Goal: Transaction & Acquisition: Purchase product/service

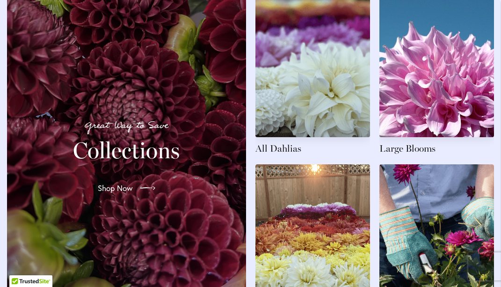
scroll to position [1455, 0]
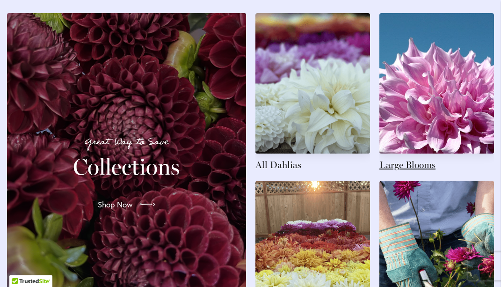
click at [419, 171] on link at bounding box center [436, 92] width 115 height 158
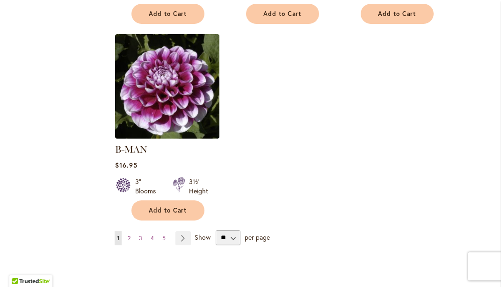
scroll to position [1303, 0]
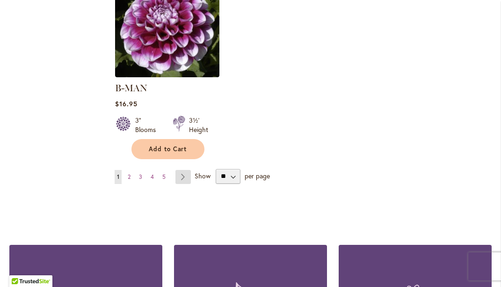
click at [182, 170] on link "Page Next" at bounding box center [182, 177] width 15 height 14
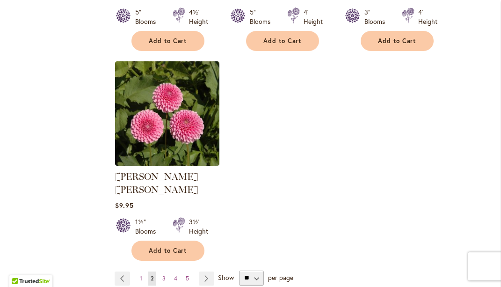
scroll to position [1254, 0]
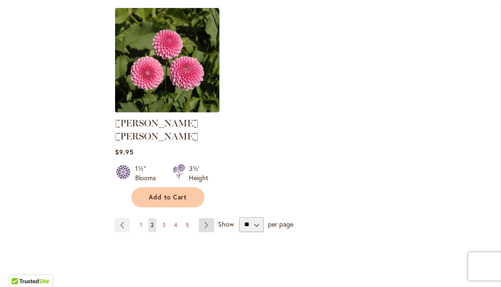
click at [205, 218] on link "Page Next" at bounding box center [206, 225] width 15 height 14
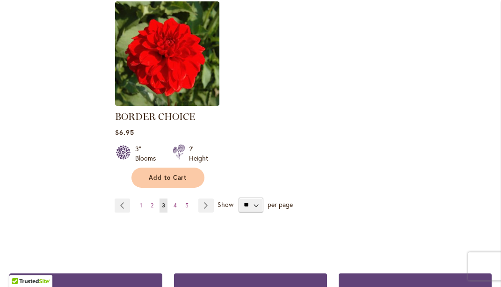
scroll to position [1299, 0]
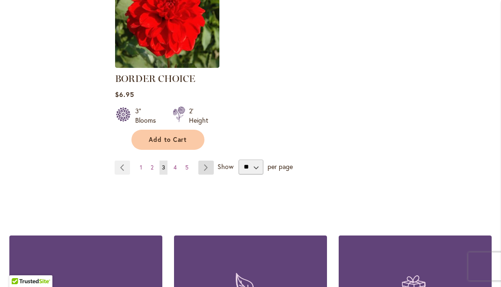
click at [209, 166] on link "Page Next" at bounding box center [205, 167] width 15 height 14
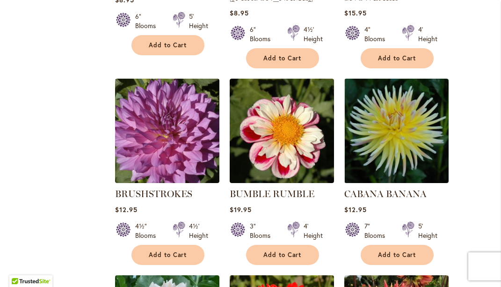
scroll to position [605, 0]
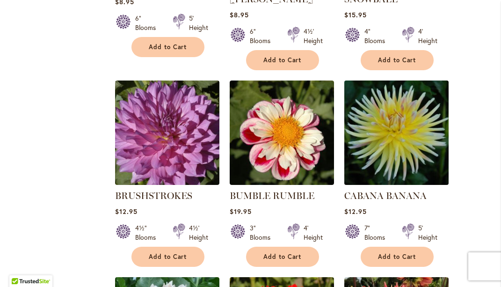
click at [389, 141] on img at bounding box center [396, 132] width 109 height 109
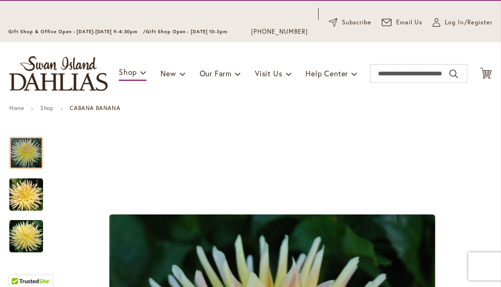
scroll to position [166, 0]
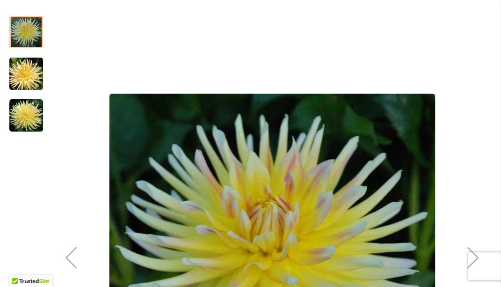
click at [22, 71] on img "CABANA BANANA" at bounding box center [26, 73] width 67 height 45
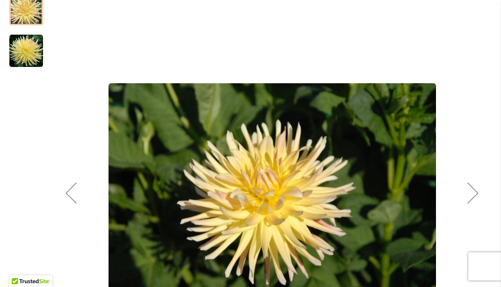
scroll to position [235, 0]
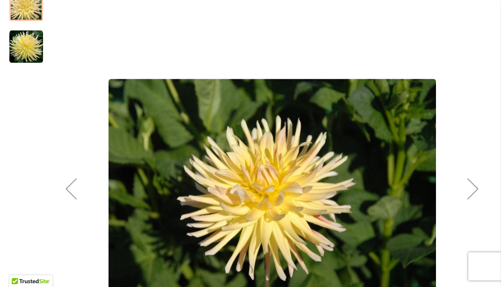
click at [31, 54] on img "CABANA BANANA" at bounding box center [26, 47] width 34 height 34
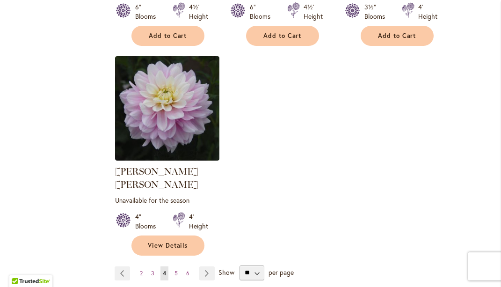
scroll to position [1269, 0]
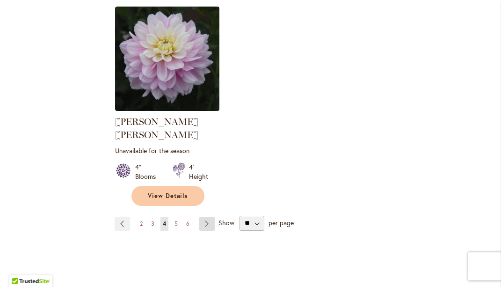
click at [211, 217] on link "Page Next" at bounding box center [206, 224] width 15 height 14
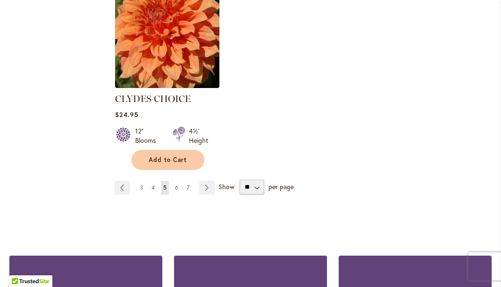
scroll to position [1216, 0]
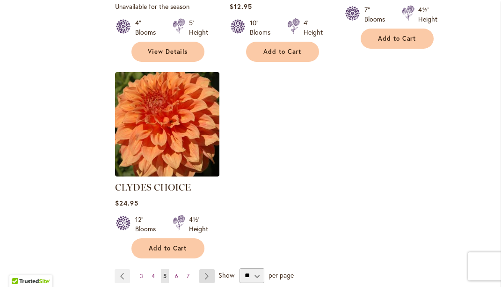
click at [208, 269] on link "Page Next" at bounding box center [206, 276] width 15 height 14
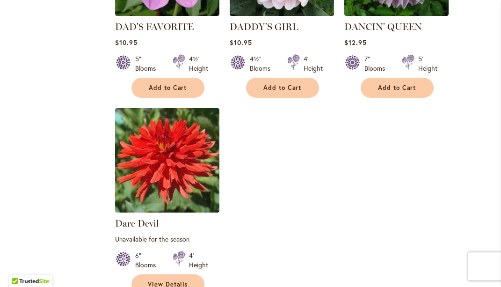
scroll to position [1256, 0]
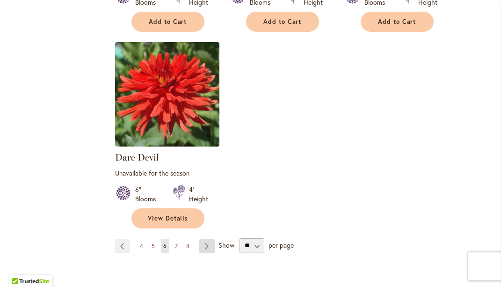
click at [209, 239] on link "Page Next" at bounding box center [206, 246] width 15 height 14
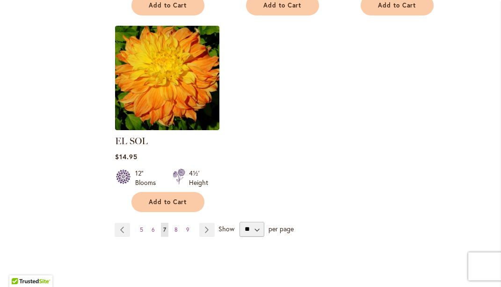
scroll to position [1295, 0]
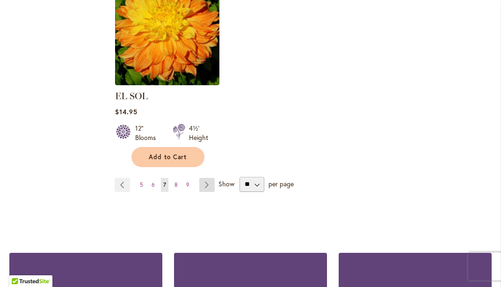
click at [210, 178] on link "Page Next" at bounding box center [206, 185] width 15 height 14
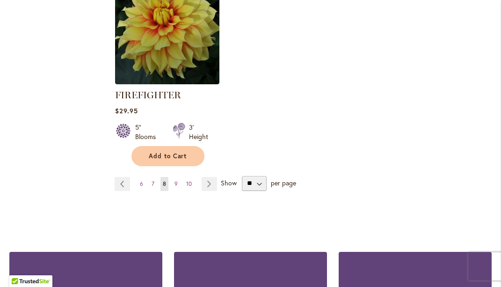
scroll to position [1349, 0]
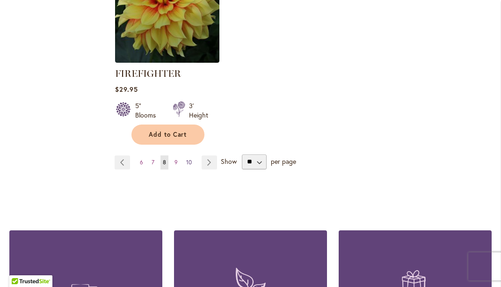
click at [187, 162] on span "10" at bounding box center [189, 162] width 6 height 7
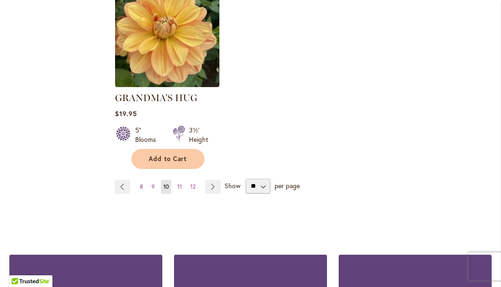
scroll to position [1314, 0]
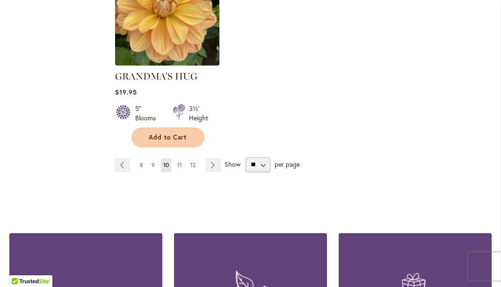
click at [194, 161] on span "12" at bounding box center [192, 164] width 5 height 7
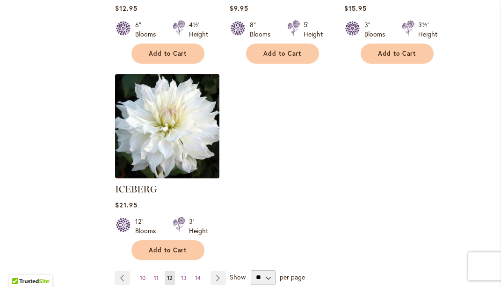
scroll to position [1242, 0]
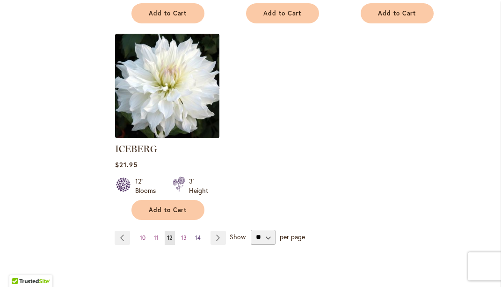
click at [201, 231] on link "Page 14" at bounding box center [198, 238] width 10 height 14
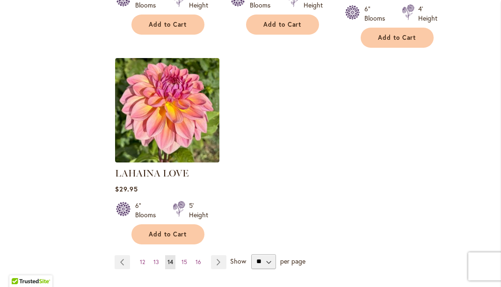
scroll to position [1226, 0]
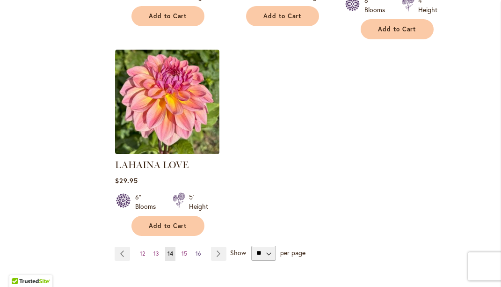
click at [200, 250] on span "16" at bounding box center [199, 253] width 6 height 7
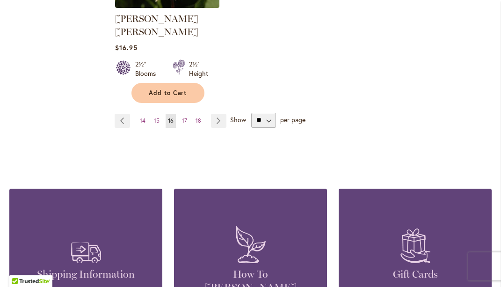
scroll to position [1296, 0]
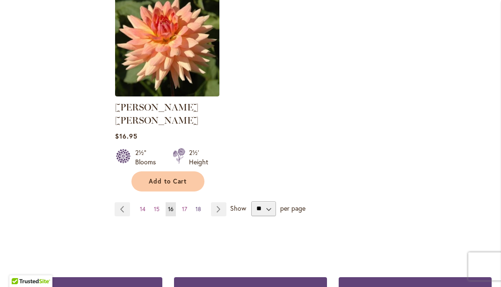
click at [196, 205] on span "18" at bounding box center [199, 208] width 6 height 7
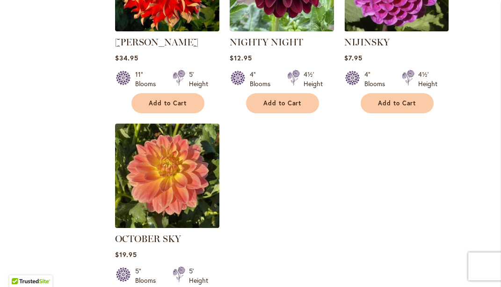
scroll to position [1252, 0]
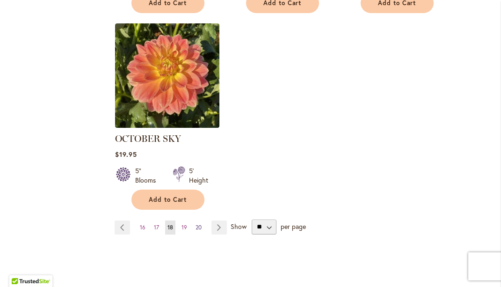
click at [200, 224] on span "20" at bounding box center [199, 227] width 6 height 7
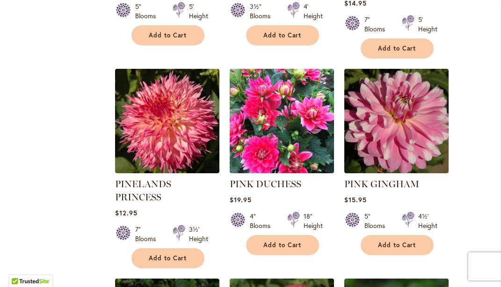
scroll to position [1242, 0]
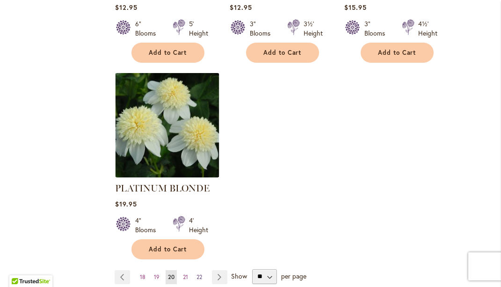
click at [199, 273] on span "22" at bounding box center [199, 276] width 6 height 7
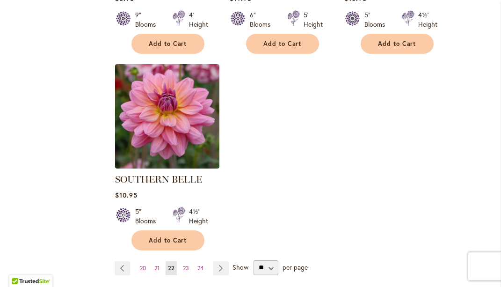
scroll to position [1271, 0]
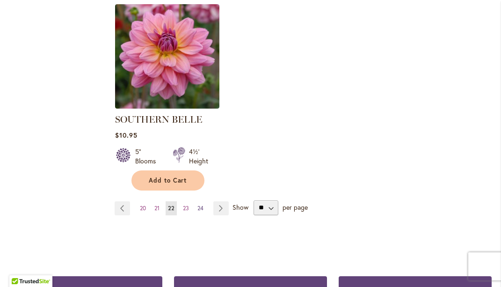
click at [204, 204] on span "24" at bounding box center [200, 207] width 6 height 7
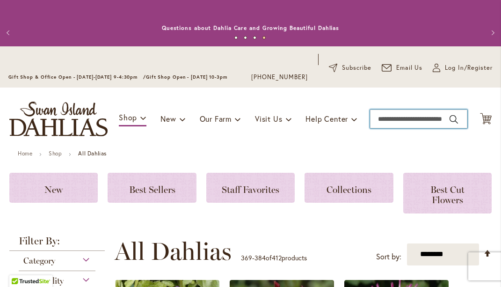
click at [380, 120] on input "Search" at bounding box center [418, 118] width 97 height 19
type input "**********"
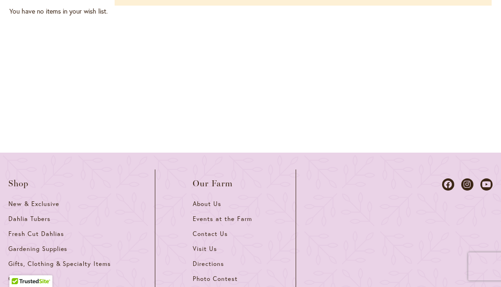
scroll to position [80, 0]
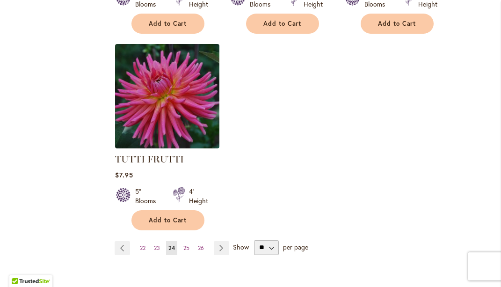
scroll to position [1251, 0]
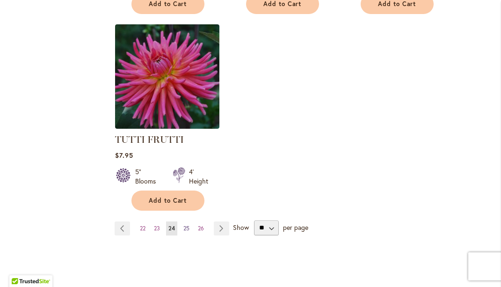
click at [188, 225] on span "25" at bounding box center [186, 228] width 6 height 7
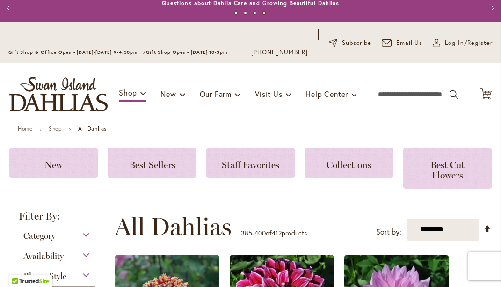
scroll to position [26, 0]
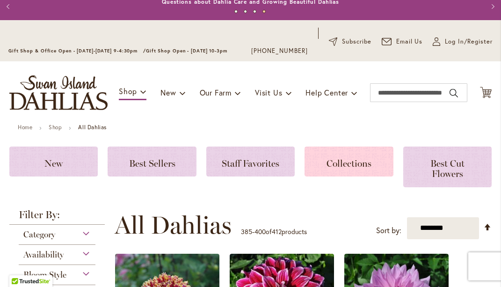
click at [359, 163] on span "Collections" at bounding box center [349, 163] width 45 height 11
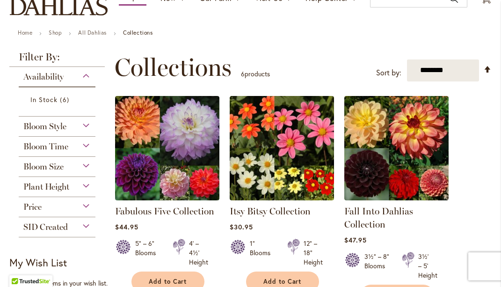
scroll to position [134, 0]
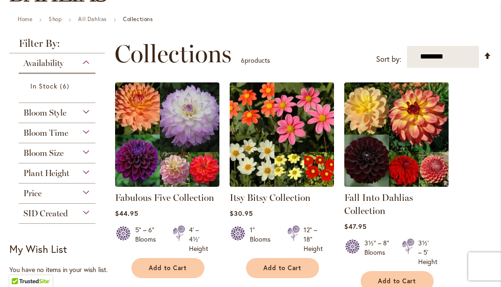
click at [87, 116] on div "Bloom Style" at bounding box center [57, 110] width 77 height 15
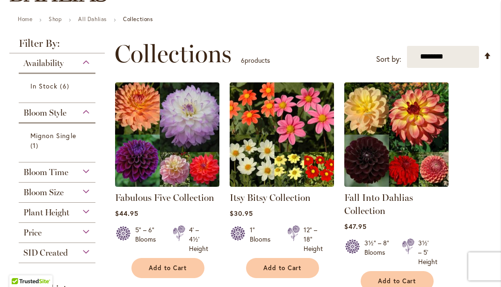
click at [87, 116] on div "Bloom Style" at bounding box center [57, 110] width 77 height 15
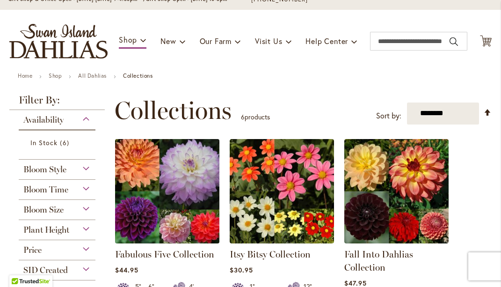
scroll to position [76, 0]
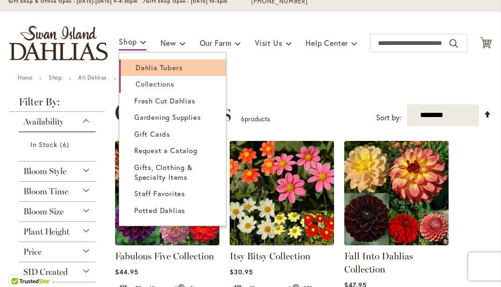
click at [147, 64] on span "Dahlia Tubers" at bounding box center [159, 67] width 47 height 9
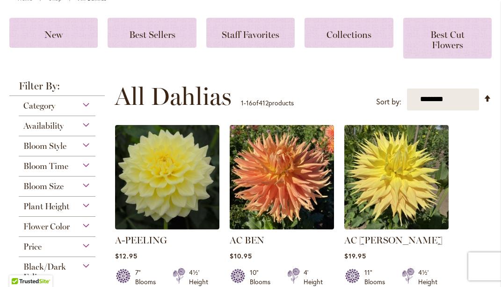
click at [85, 107] on div "Category" at bounding box center [57, 103] width 77 height 15
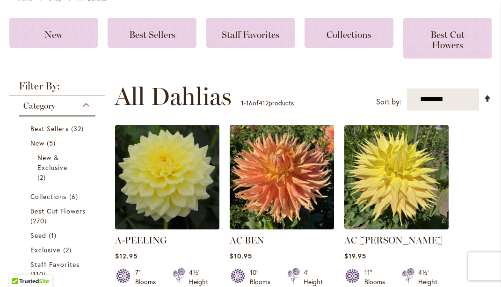
scroll to position [250, 0]
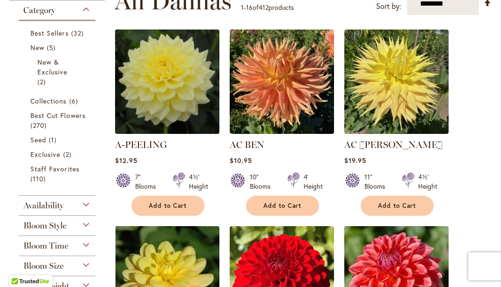
click at [87, 10] on div "Category" at bounding box center [57, 7] width 77 height 15
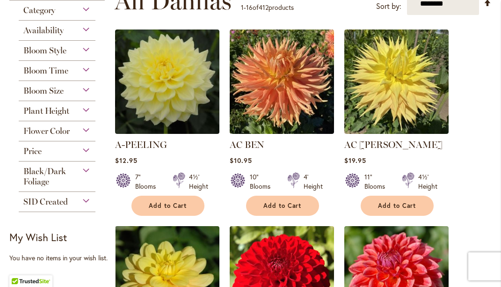
click at [87, 9] on div "Category" at bounding box center [57, 7] width 77 height 15
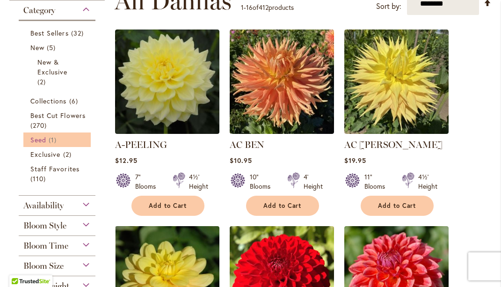
click at [46, 144] on span "Seed" at bounding box center [38, 139] width 16 height 9
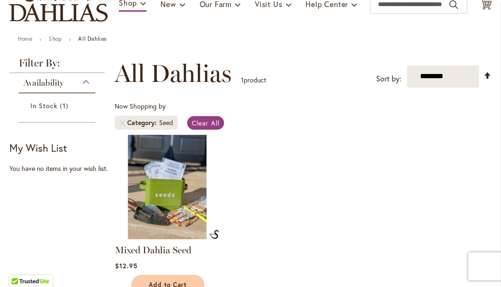
scroll to position [87, 0]
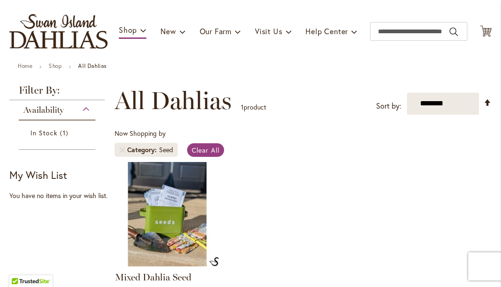
click at [87, 114] on div "Availability" at bounding box center [57, 107] width 77 height 15
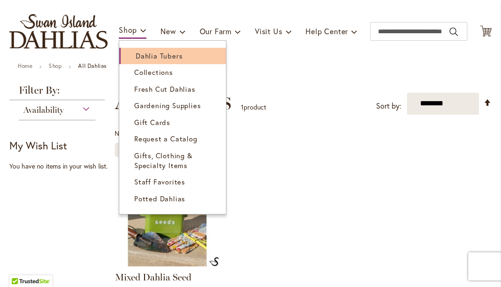
click at [147, 60] on span "Dahlia Tubers" at bounding box center [159, 55] width 47 height 9
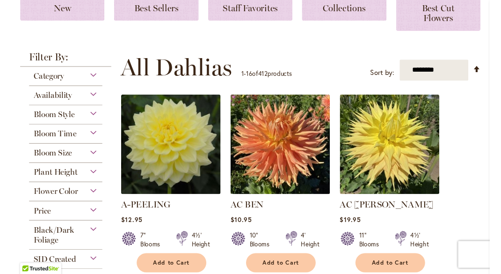
scroll to position [199, 0]
